Goal: Information Seeking & Learning: Learn about a topic

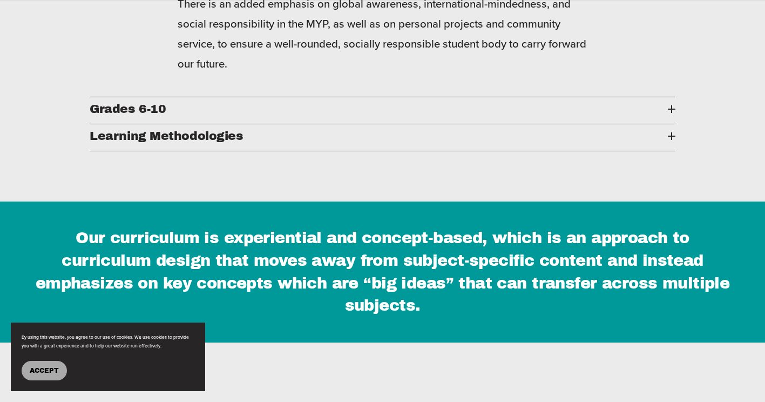
scroll to position [1673, 0]
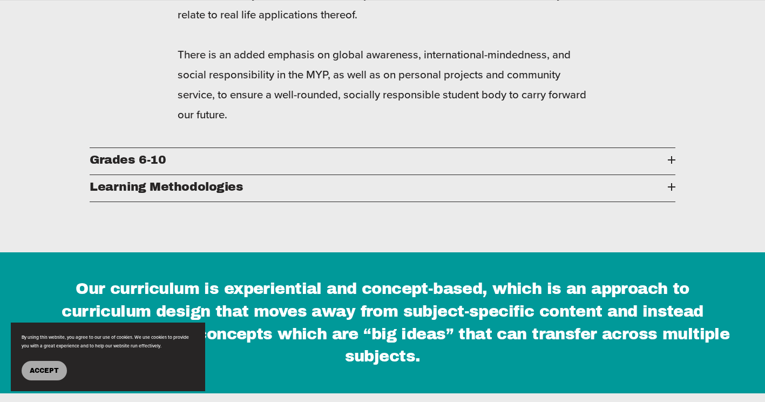
click at [210, 153] on span "Grades 6-10" at bounding box center [379, 159] width 578 height 13
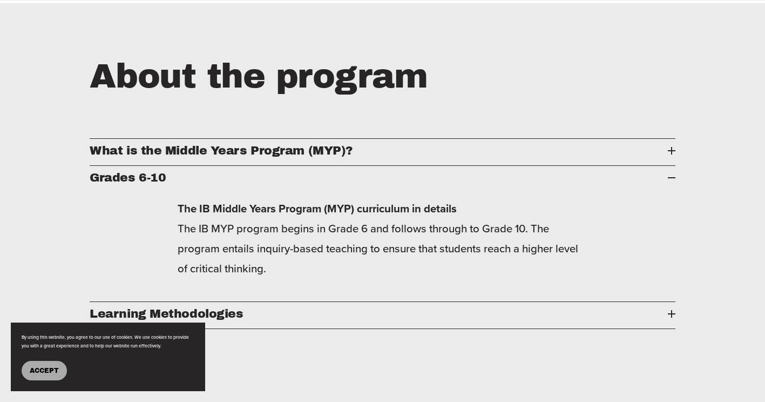
scroll to position [1403, 0]
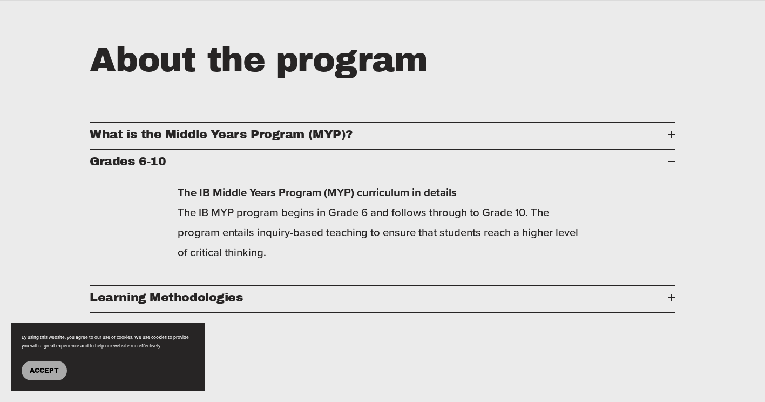
click at [389, 182] on p "The IB Middle Years Program (MYP) curriculum in details The IB MYP program begi…" at bounding box center [383, 222] width 410 height 80
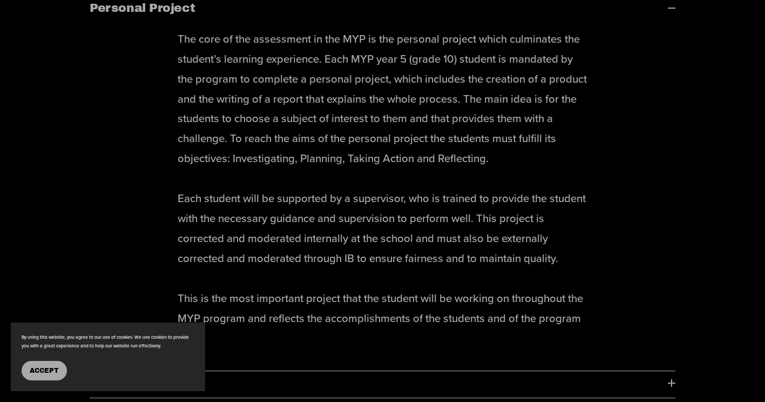
scroll to position [5883, 0]
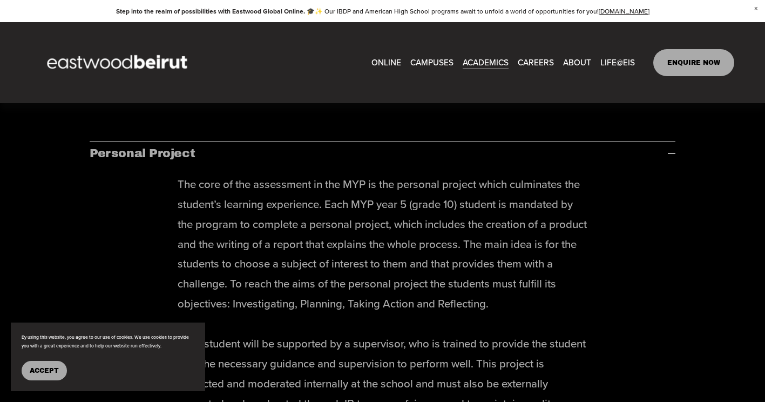
click at [0, 0] on span "Tuition & Financial Aid" at bounding box center [0, 0] width 0 height 0
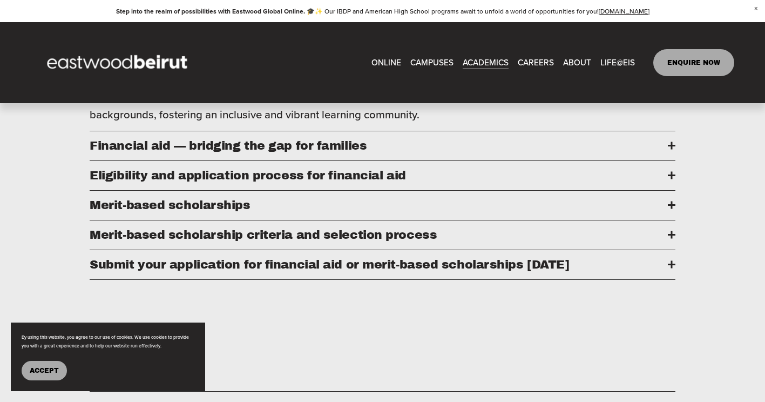
scroll to position [486, 0]
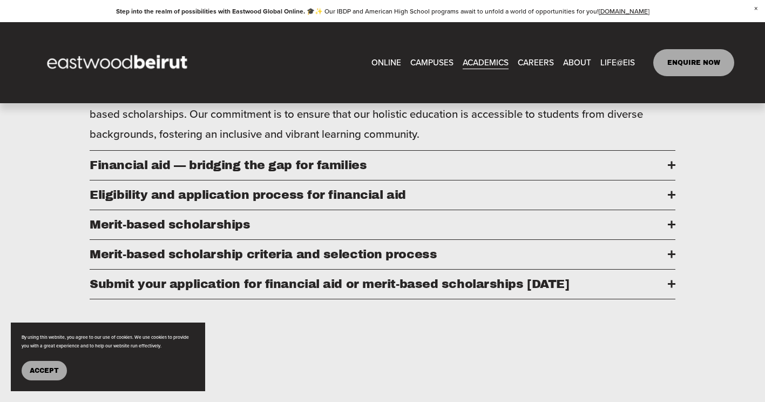
click at [524, 83] on div "ONLINE CAMPUSES [GEOGRAPHIC_DATA] [GEOGRAPHIC_DATA] ERBIL [GEOGRAPHIC_DATA]" at bounding box center [333, 62] width 604 height 55
